Goal: Information Seeking & Learning: Stay updated

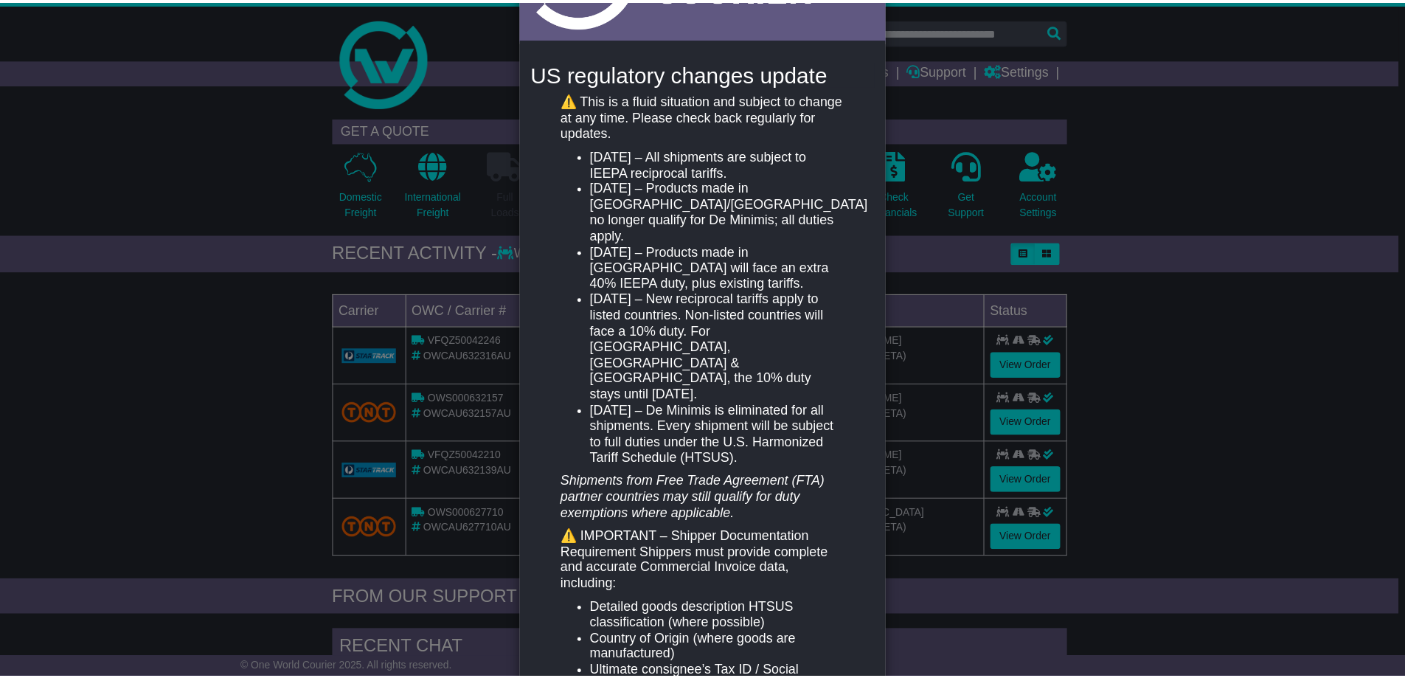
scroll to position [179, 0]
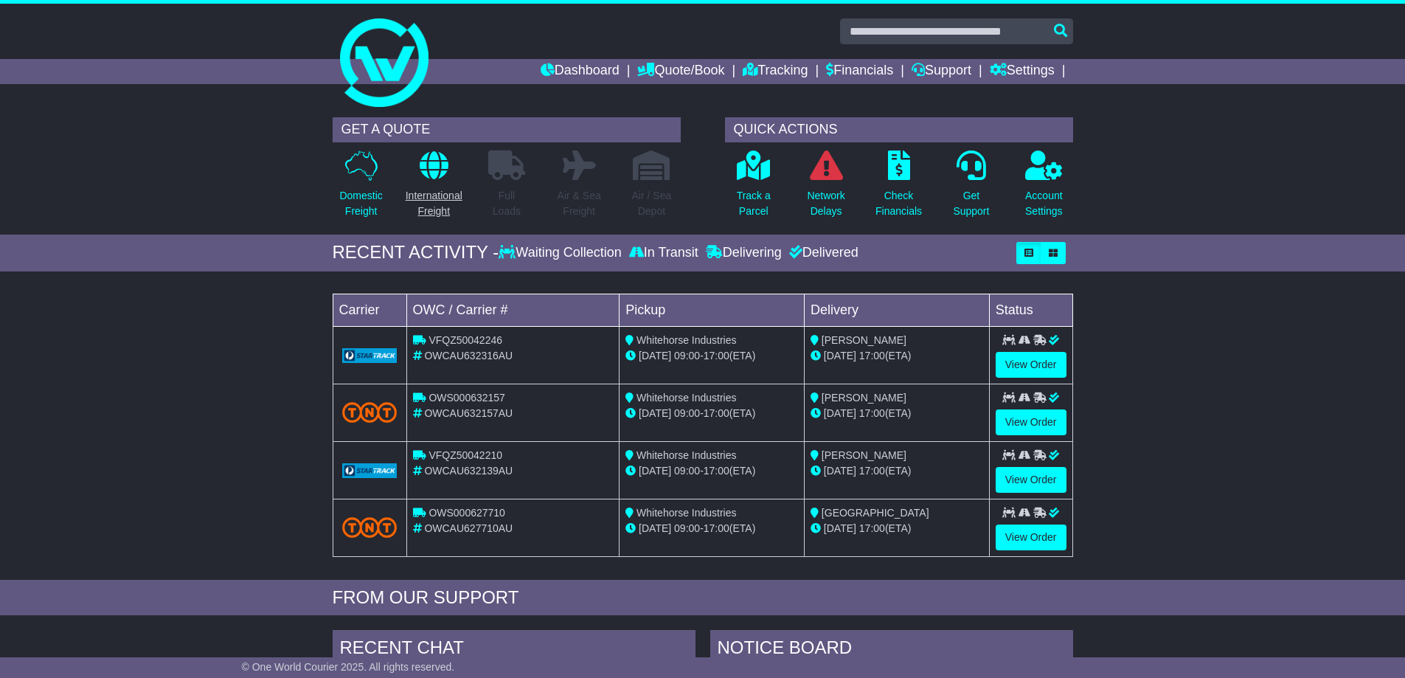
drag, startPoint x: 234, startPoint y: 326, endPoint x: 443, endPoint y: 178, distance: 256.6
click at [235, 327] on div "Loading... No bookings found Carrier OWC / Carrier # Pickup Delivery Status VFQ…" at bounding box center [702, 429] width 1405 height 301
drag, startPoint x: 383, startPoint y: 100, endPoint x: 397, endPoint y: 115, distance: 20.9
click at [384, 100] on img at bounding box center [384, 62] width 89 height 89
click at [822, 213] on p "Network Delays" at bounding box center [826, 203] width 38 height 31
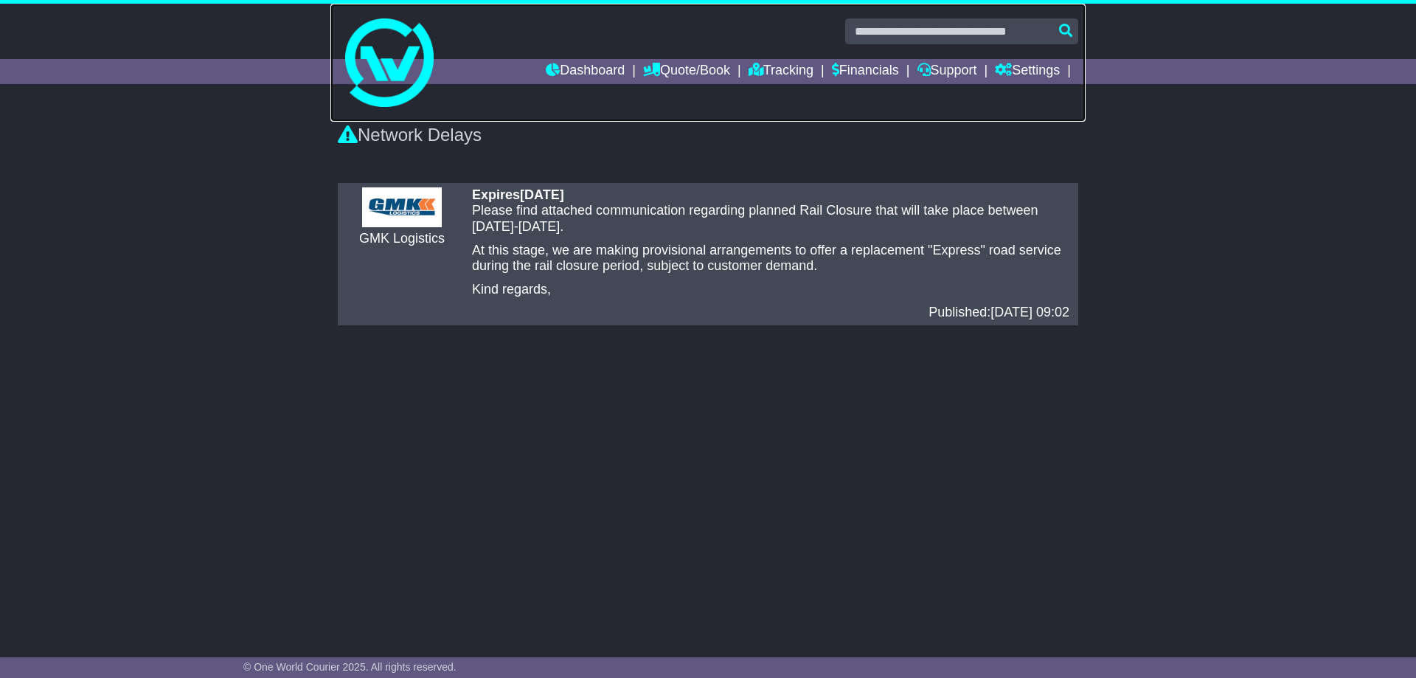
click at [387, 100] on img at bounding box center [389, 62] width 89 height 89
